Goal: Task Accomplishment & Management: Use online tool/utility

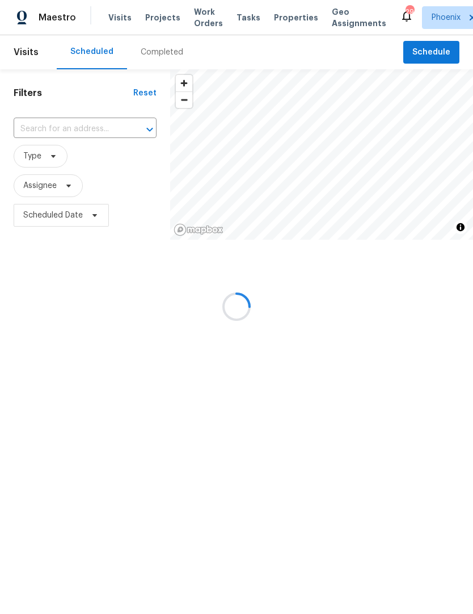
scroll to position [1, 0]
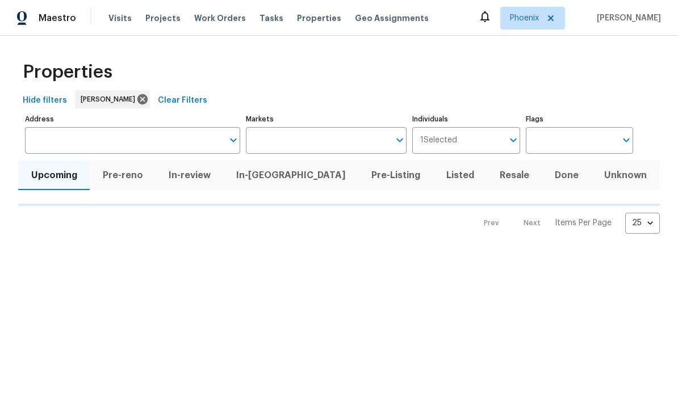
type input "50"
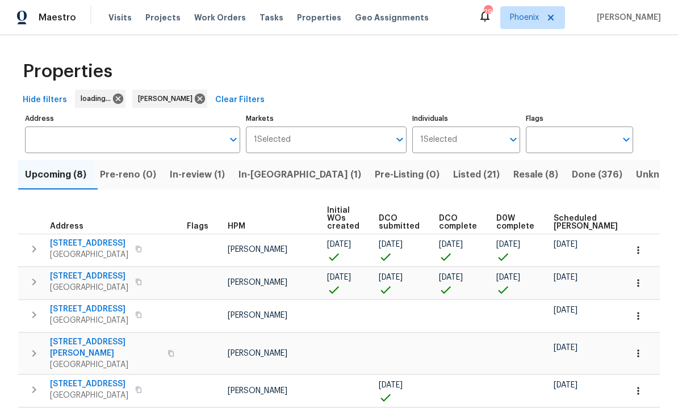
scroll to position [1, 0]
click at [513, 177] on span "Resale (8)" at bounding box center [535, 175] width 45 height 16
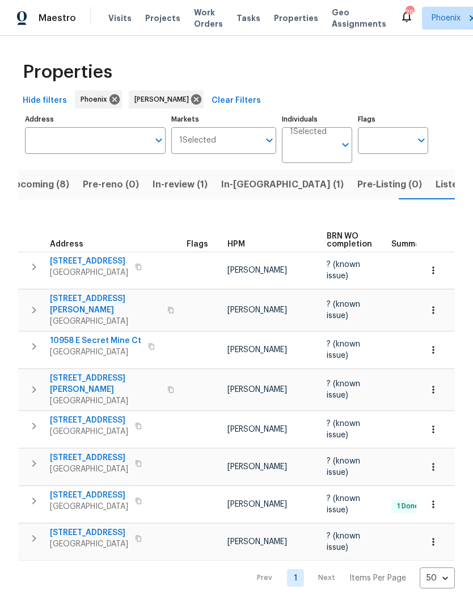
scroll to position [0, 17]
click at [436, 187] on span "Listed (21)" at bounding box center [459, 185] width 47 height 16
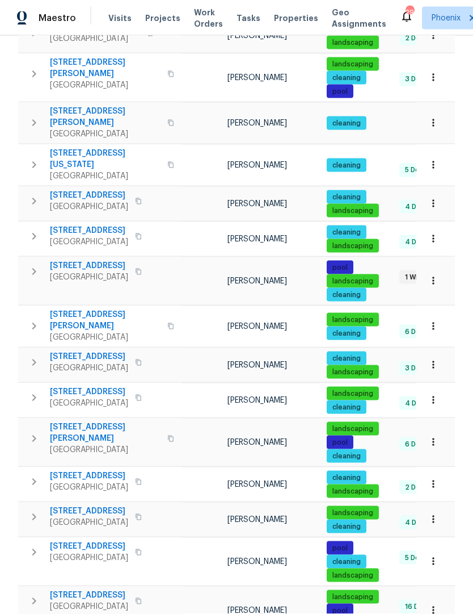
scroll to position [344, 0]
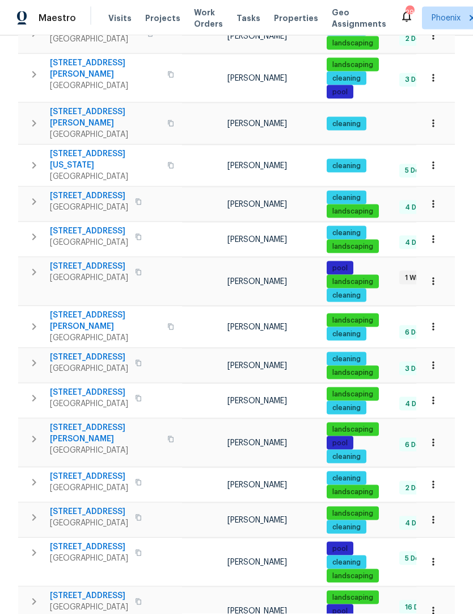
click at [37, 387] on button "button" at bounding box center [34, 398] width 23 height 23
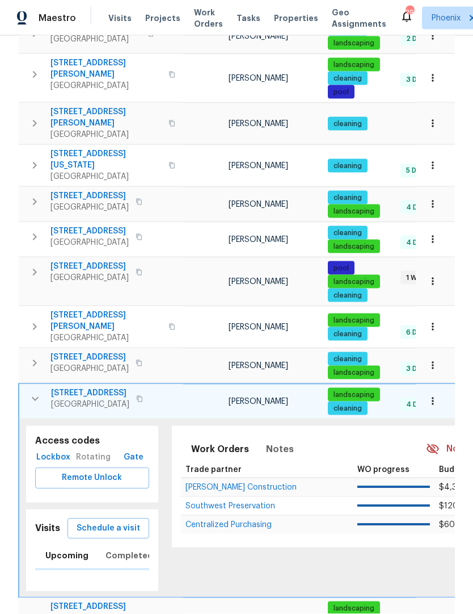
scroll to position [0, 0]
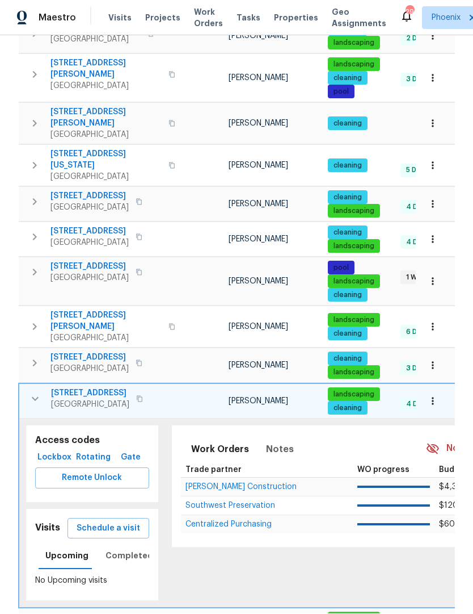
click at [60, 409] on span "Lockbox" at bounding box center [55, 458] width 30 height 14
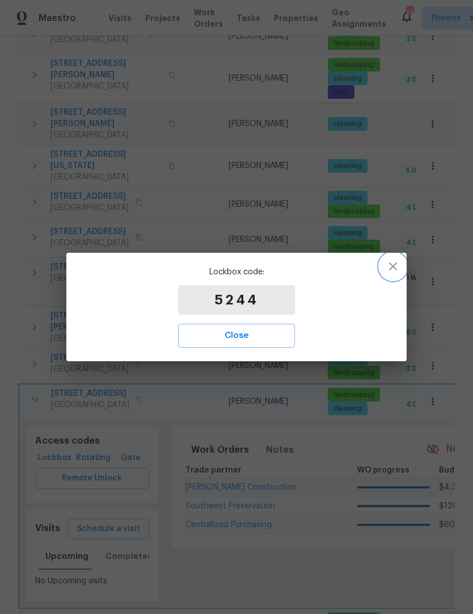
click at [400, 273] on icon "button" at bounding box center [394, 266] width 14 height 14
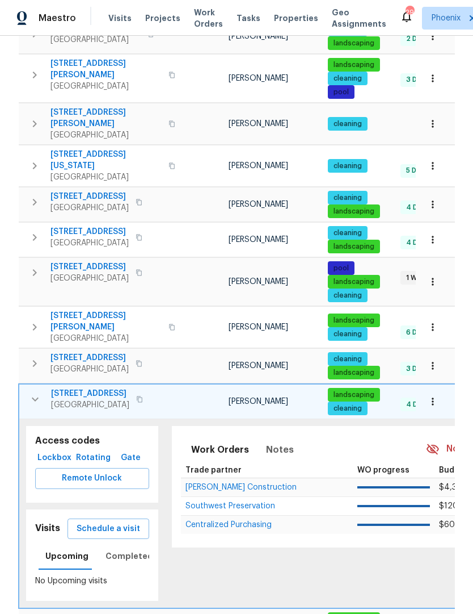
click at [124, 409] on span "Schedule a visit" at bounding box center [109, 529] width 64 height 14
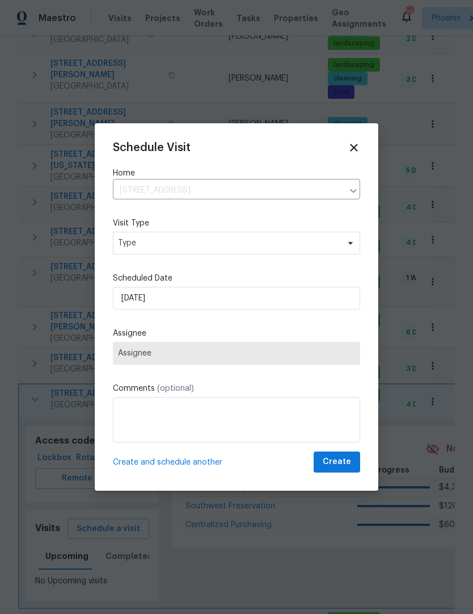
click at [345, 264] on div "Schedule Visit Home [STREET_ADDRESS] ​ Visit Type Type Scheduled Date [DATE] As…" at bounding box center [236, 306] width 247 height 331
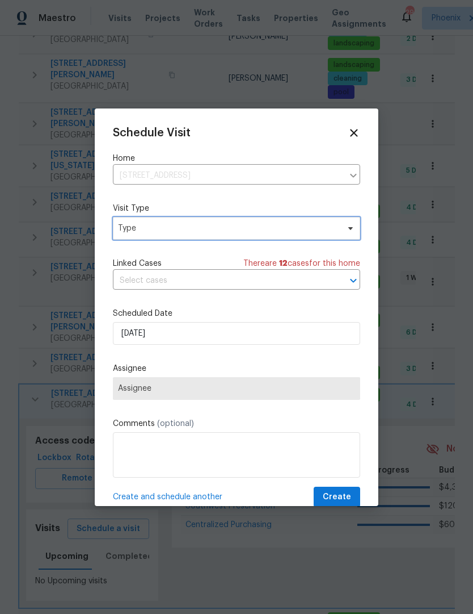
click at [337, 234] on span "Type" at bounding box center [228, 227] width 221 height 11
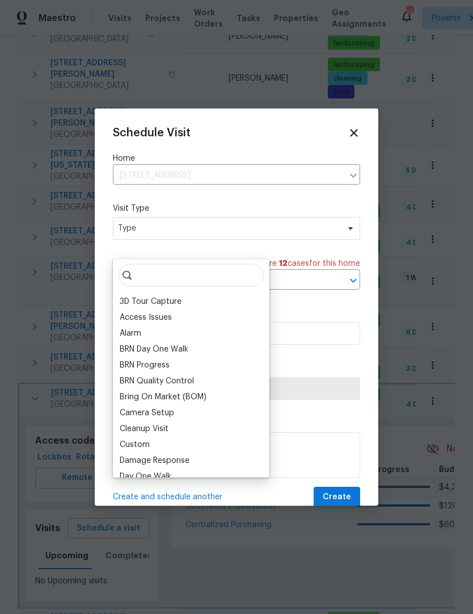
click at [136, 409] on div "Custom" at bounding box center [135, 444] width 30 height 11
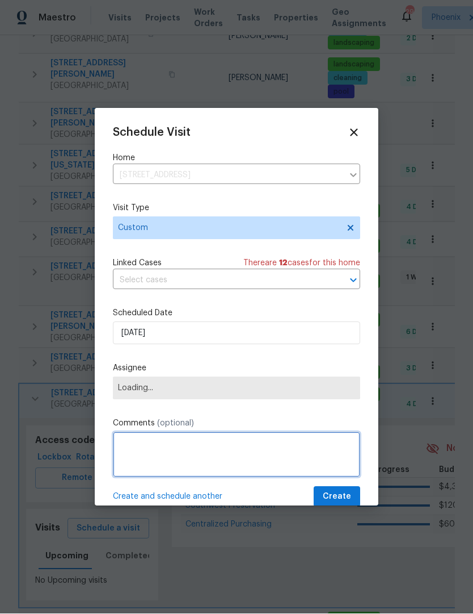
click at [192, 409] on textarea at bounding box center [236, 454] width 247 height 45
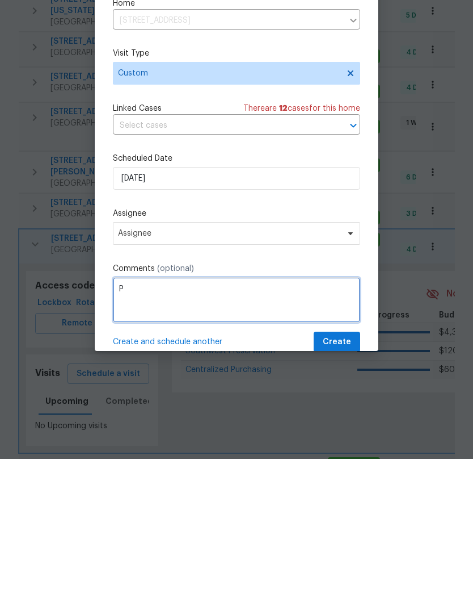
scroll to position [38, 0]
type textarea "Property walk"
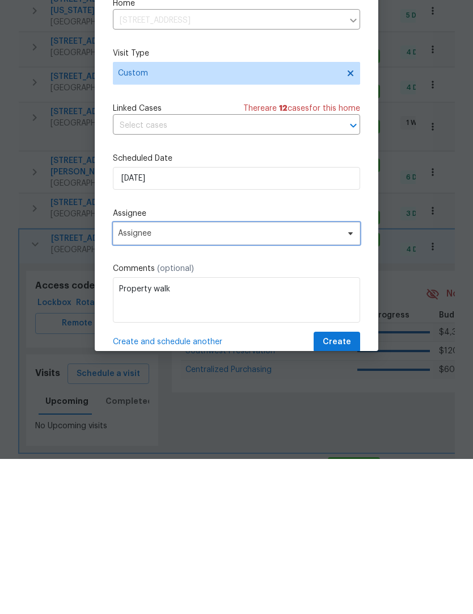
click at [313, 377] on span "Assignee" at bounding box center [236, 388] width 247 height 23
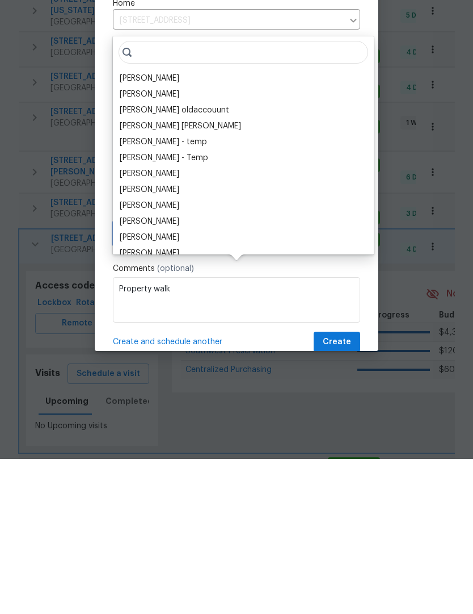
click at [345, 384] on span at bounding box center [349, 388] width 12 height 9
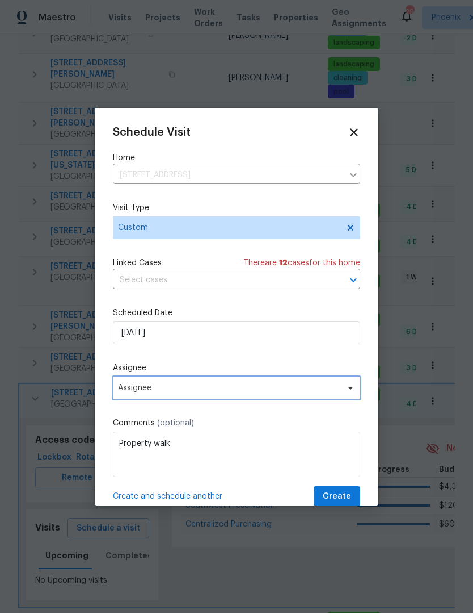
click at [352, 389] on icon at bounding box center [350, 388] width 5 height 3
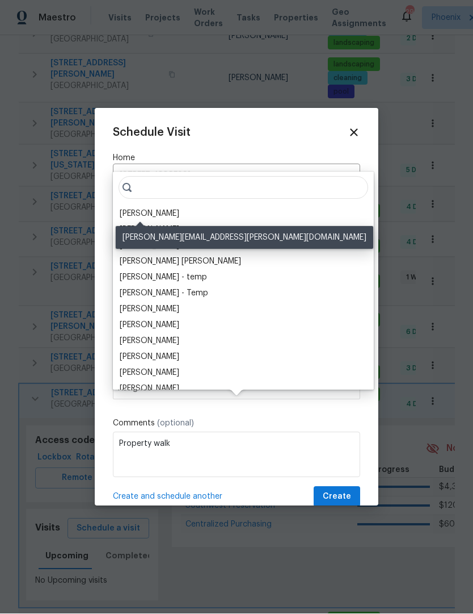
click at [148, 212] on div "[PERSON_NAME]" at bounding box center [150, 213] width 60 height 11
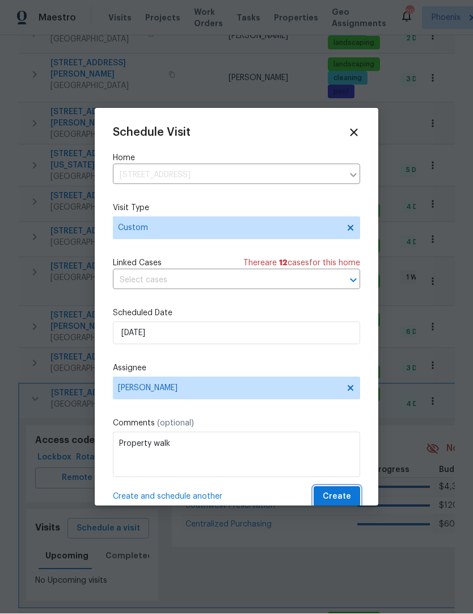
click at [345, 409] on span "Create" at bounding box center [337, 497] width 28 height 14
